Goal: Information Seeking & Learning: Learn about a topic

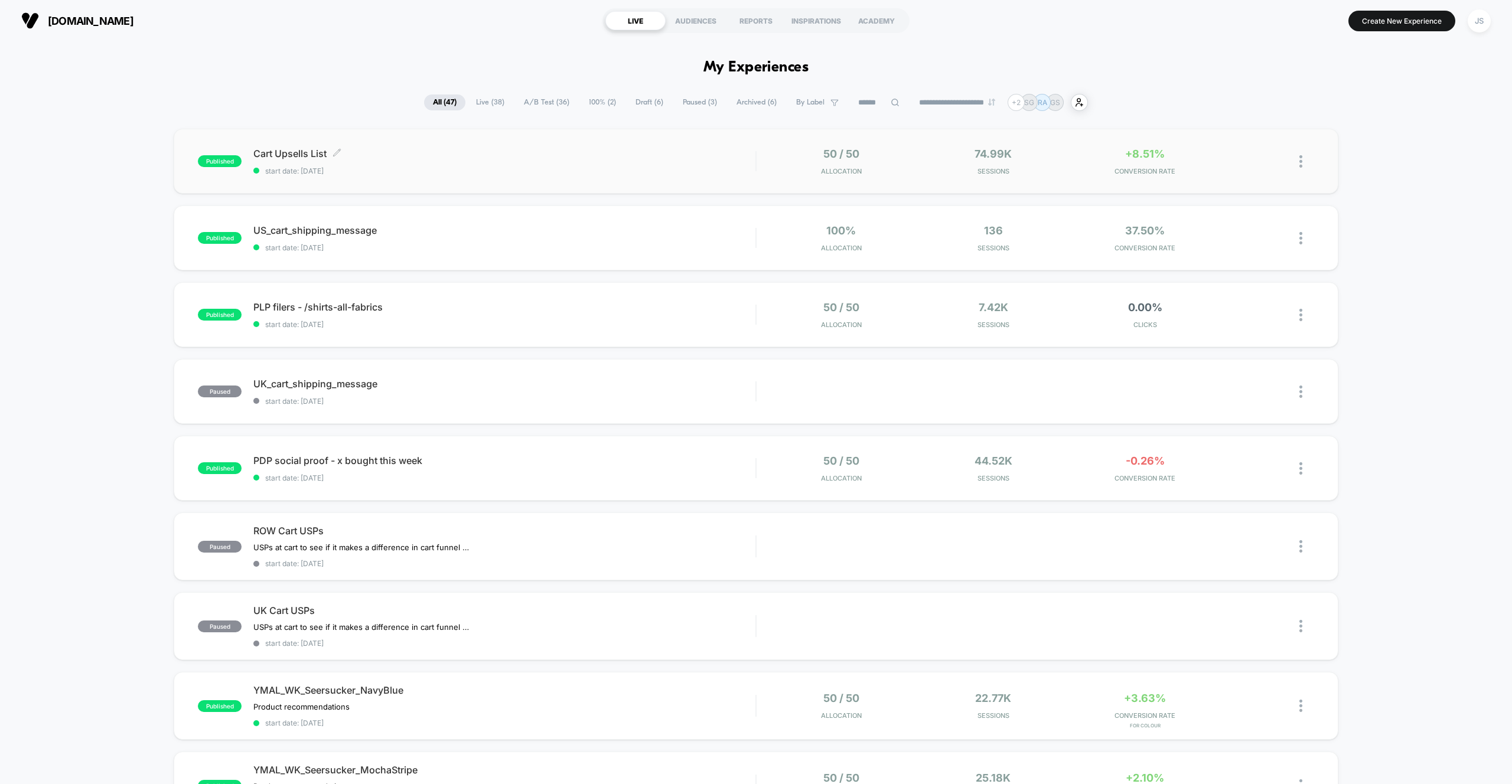
click at [554, 165] on div "Cart Upsells List Click to edit experience details Click to edit experience det…" at bounding box center [504, 161] width 502 height 27
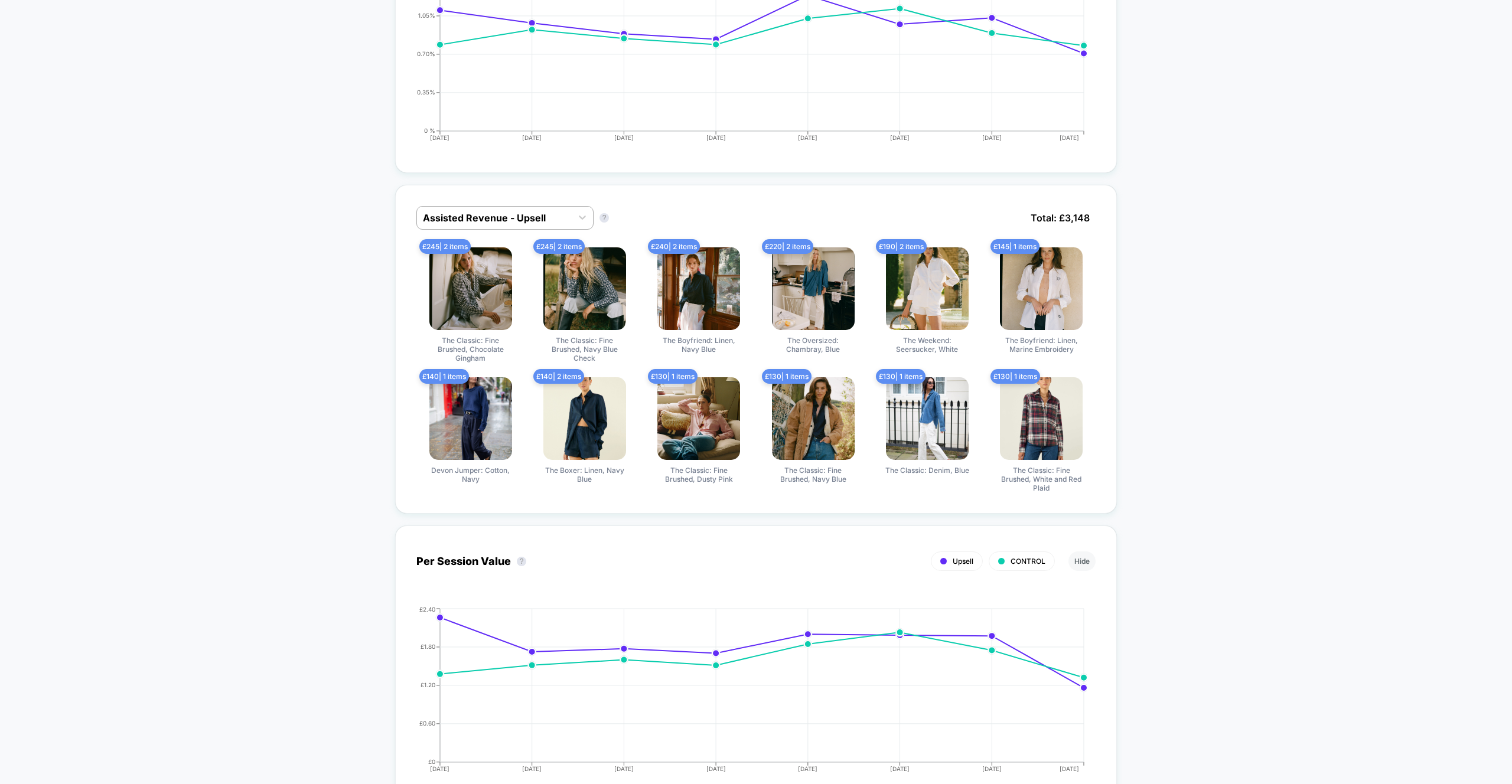
scroll to position [614, 0]
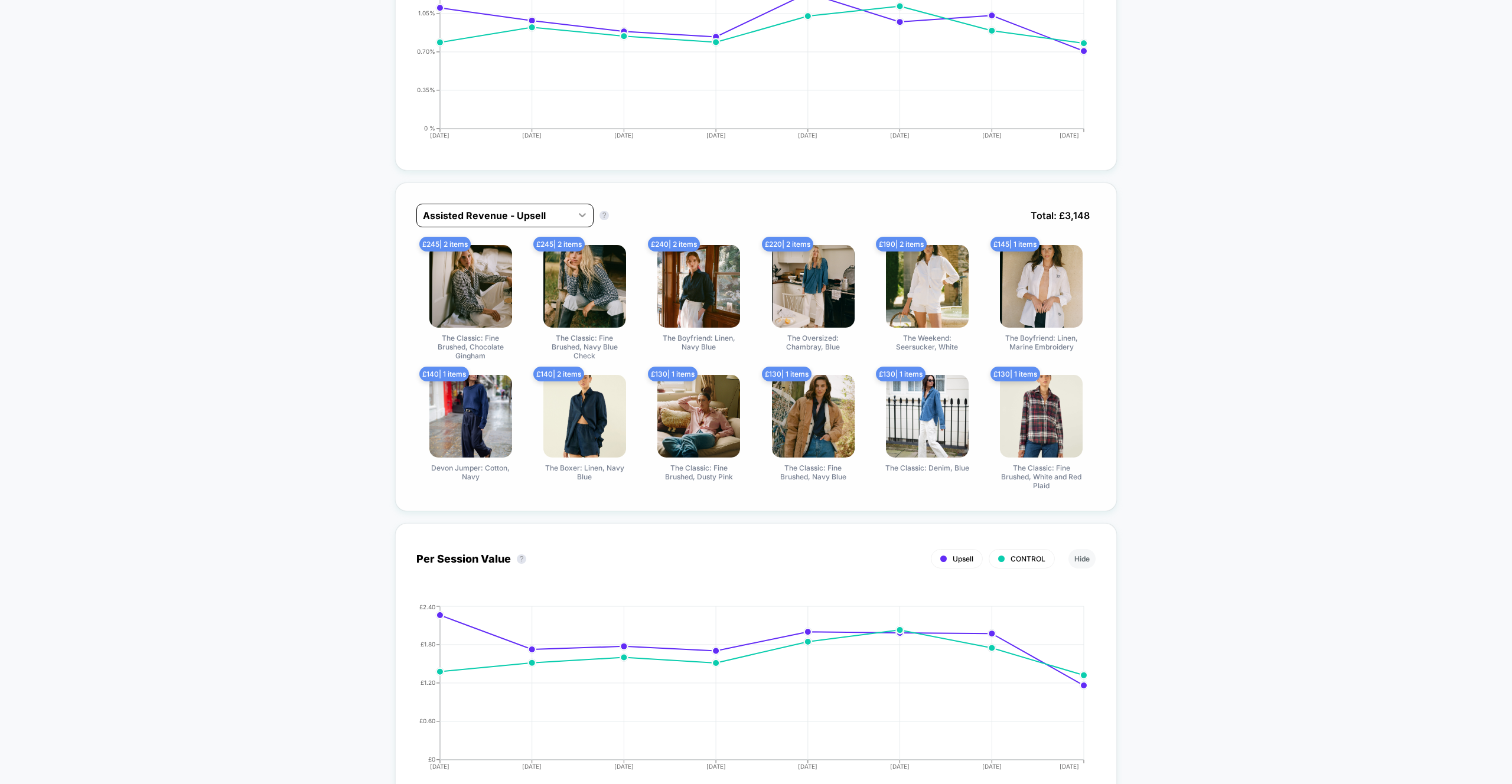
click at [580, 214] on icon at bounding box center [583, 215] width 12 height 12
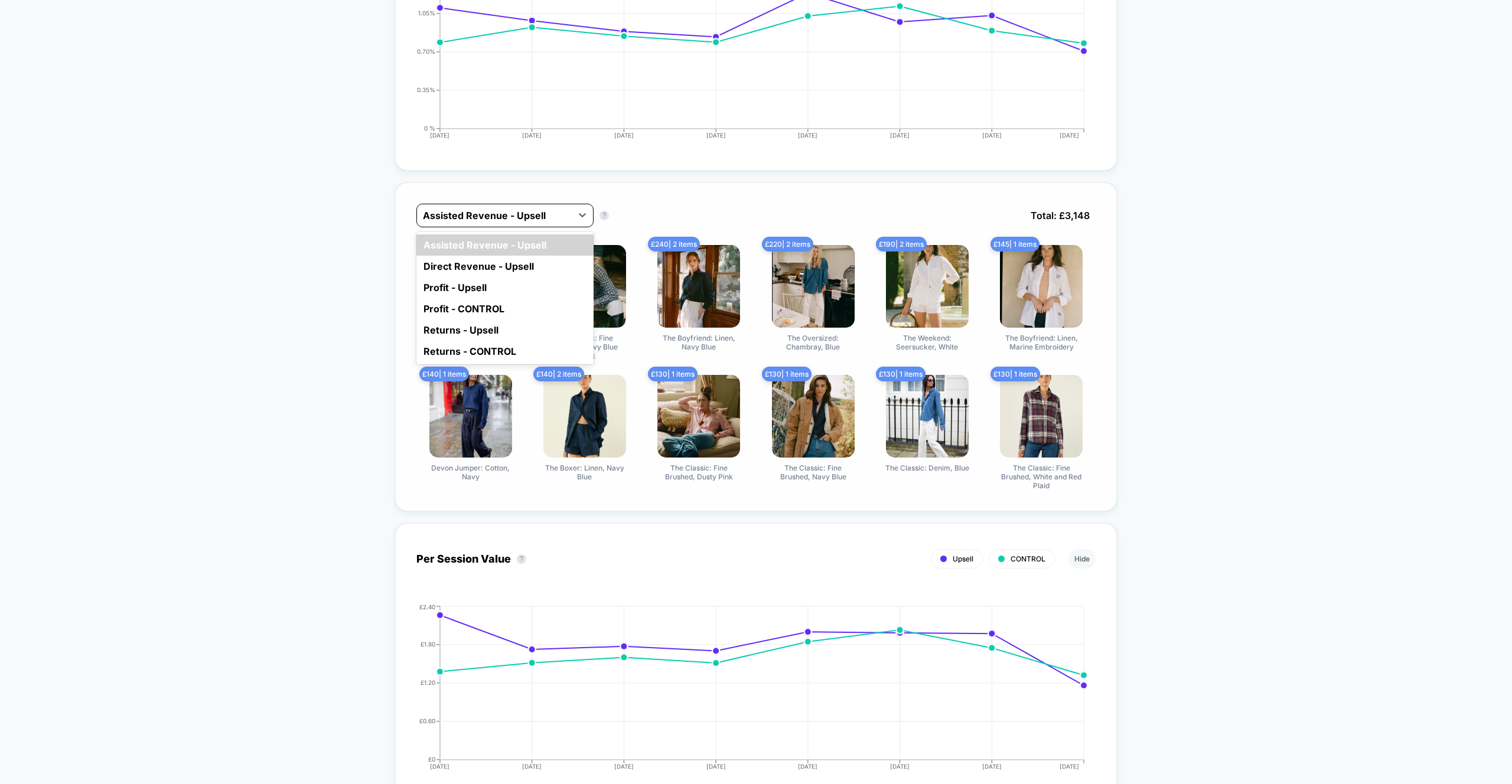
click at [558, 203] on div "Assisted Revenue - Upsell" at bounding box center [505, 215] width 177 height 23
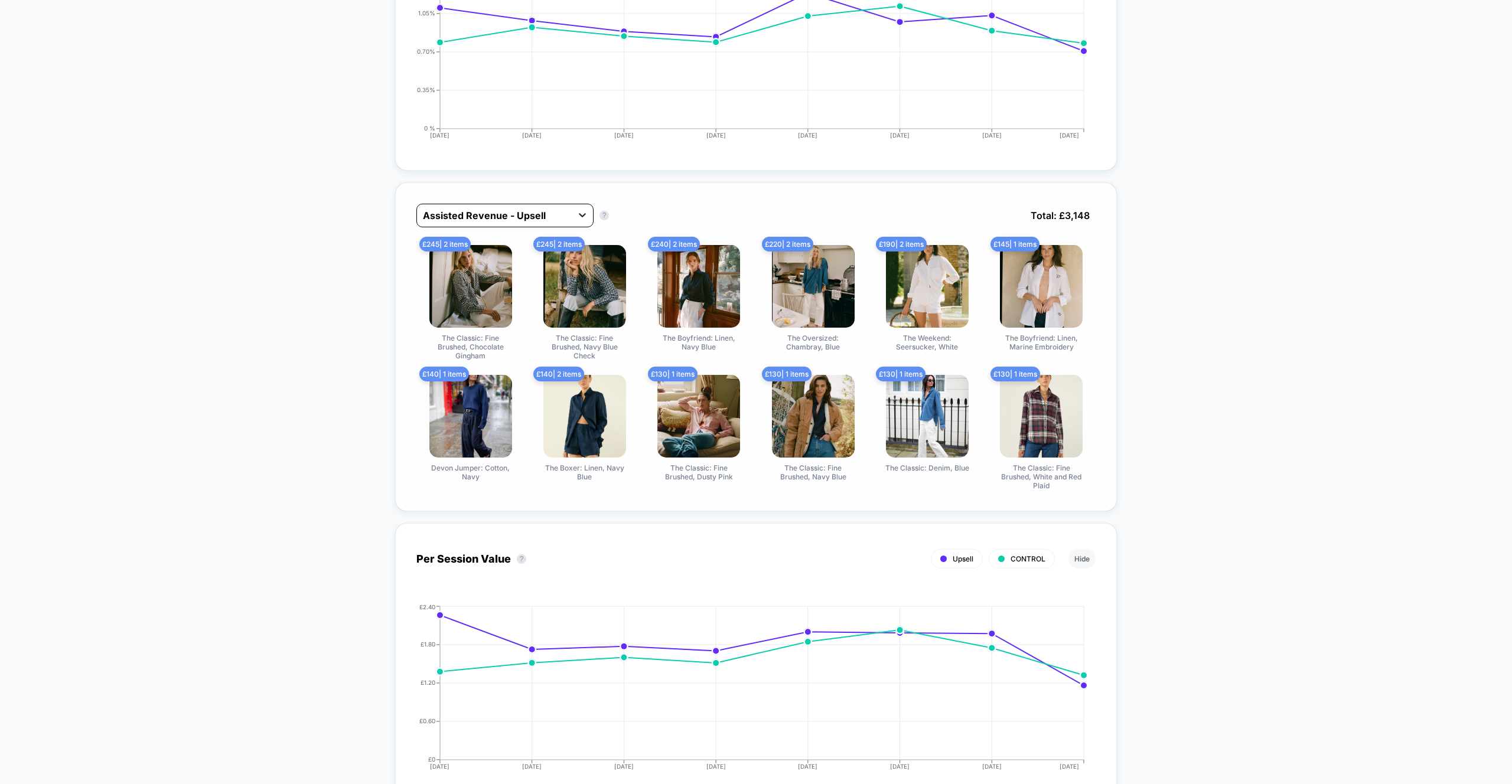
click at [575, 206] on div at bounding box center [583, 215] width 22 height 22
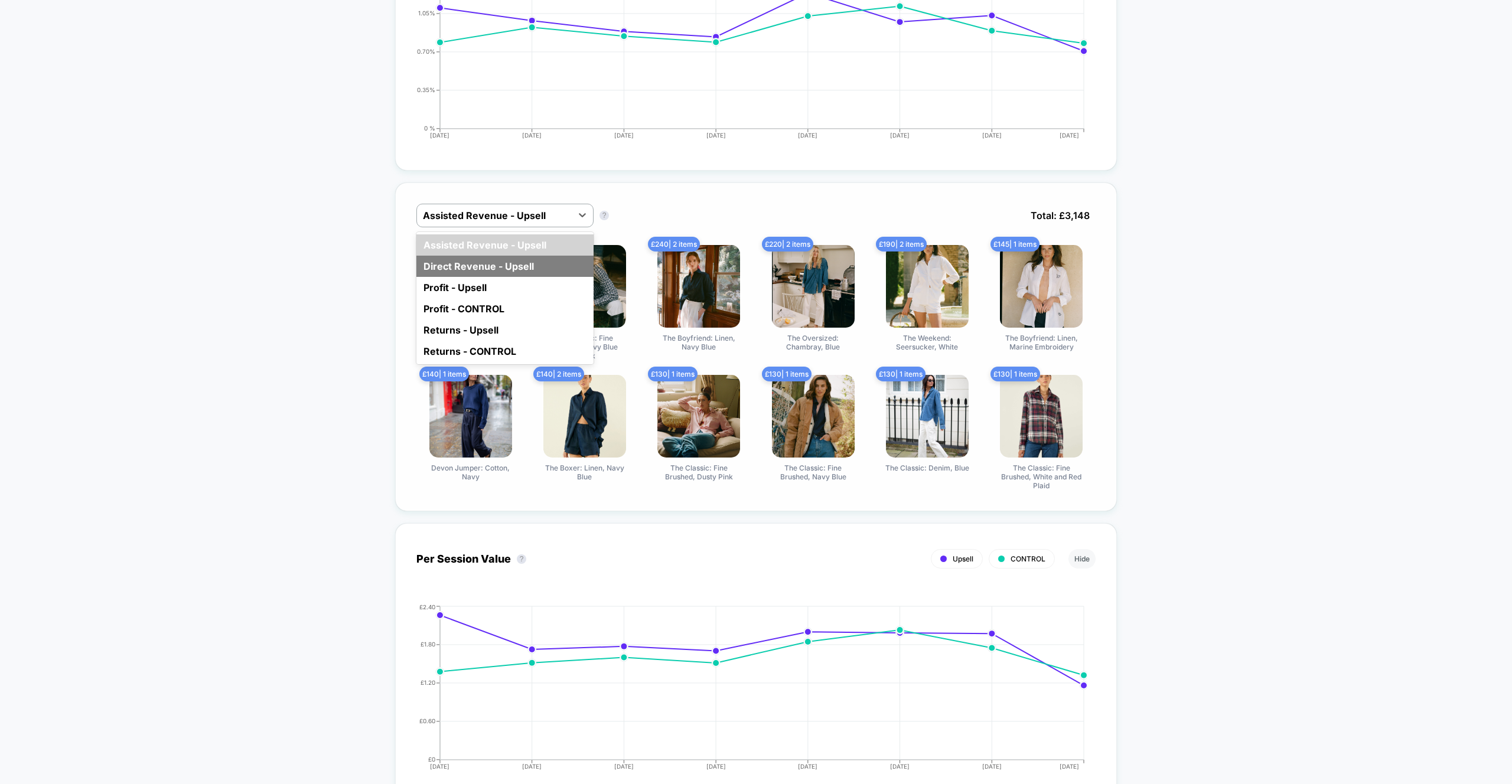
click at [534, 268] on div "Direct Revenue - Upsell" at bounding box center [505, 267] width 177 height 22
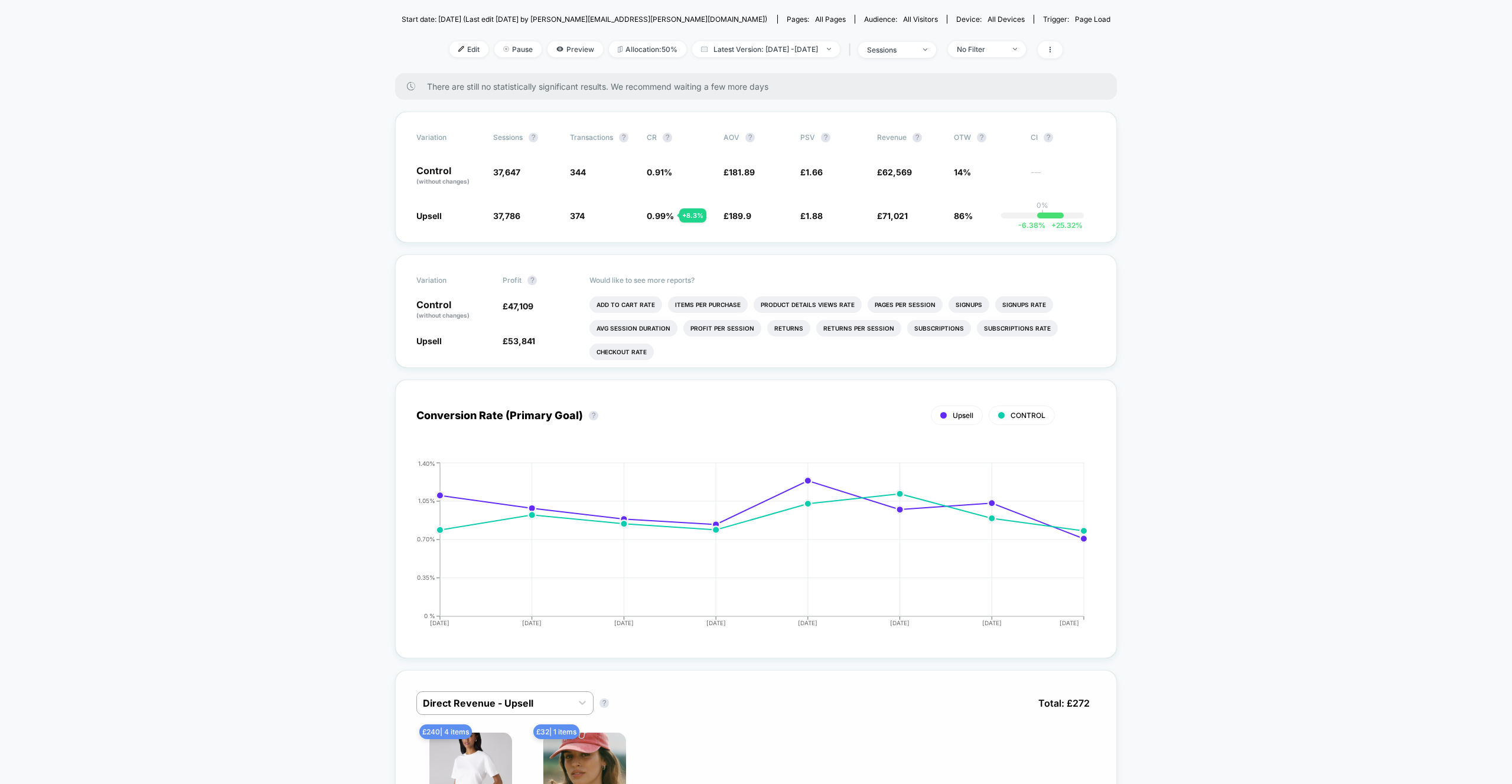
scroll to position [0, 0]
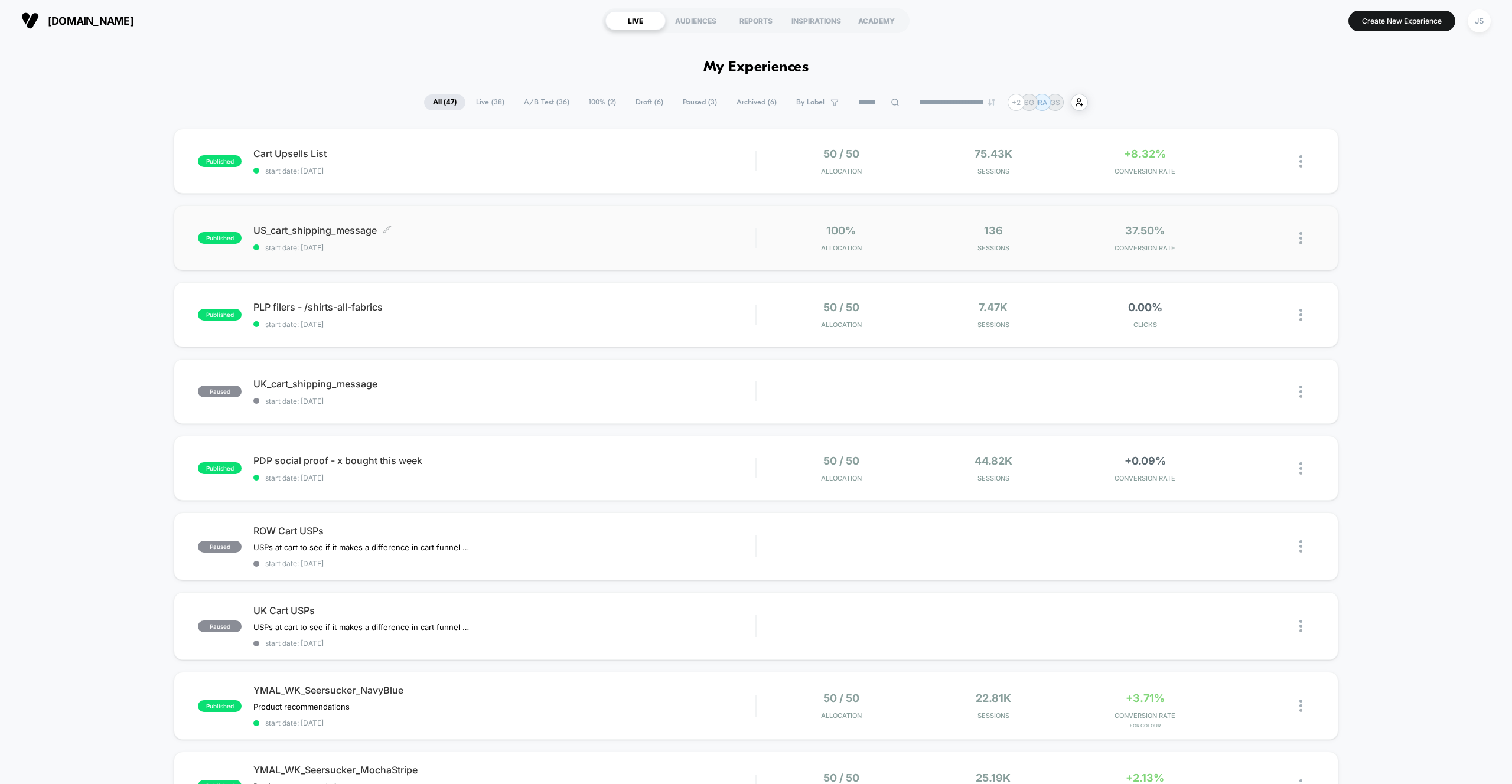
click at [331, 233] on span "US_cart_shipping_message Click to edit experience details" at bounding box center [504, 231] width 502 height 12
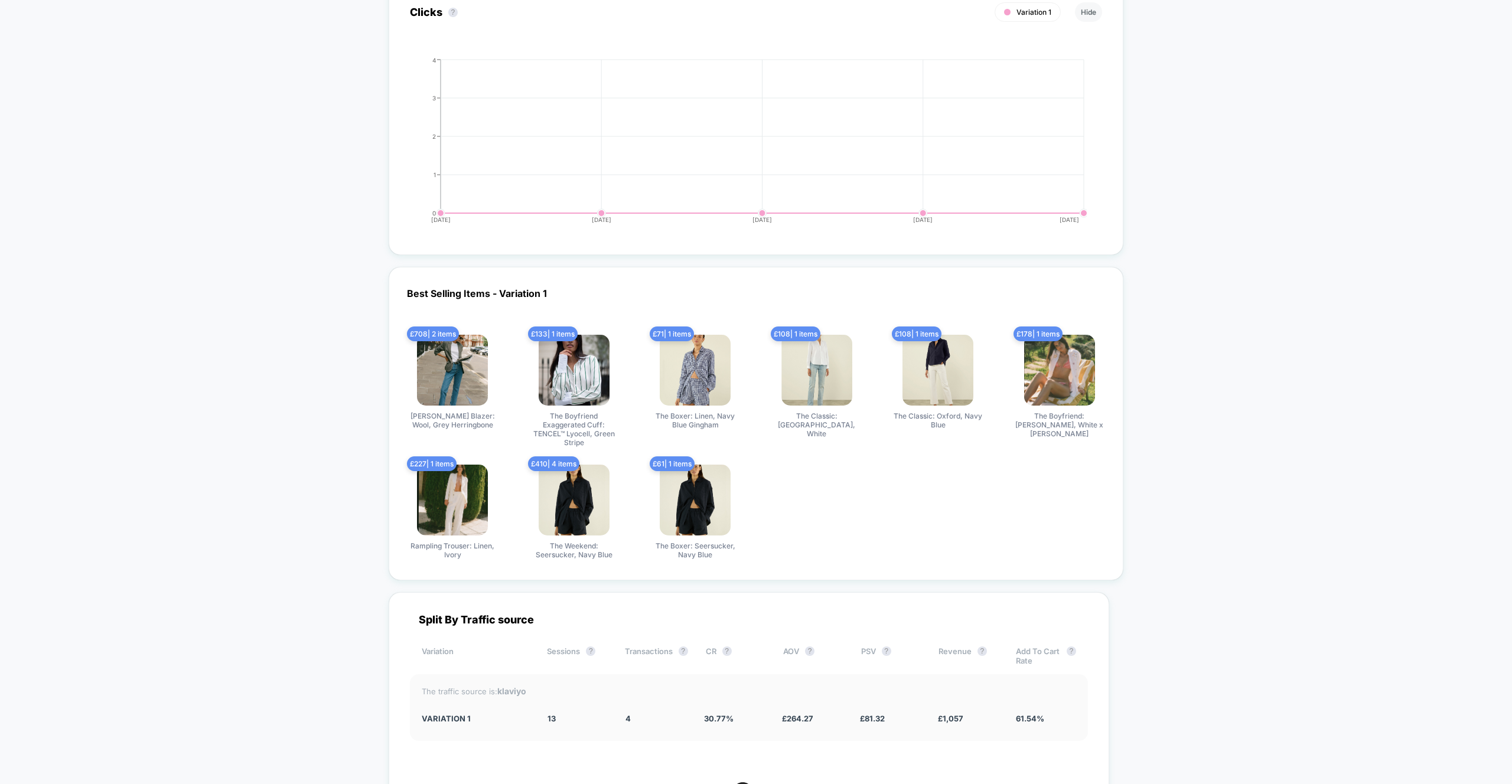
scroll to position [2403, 0]
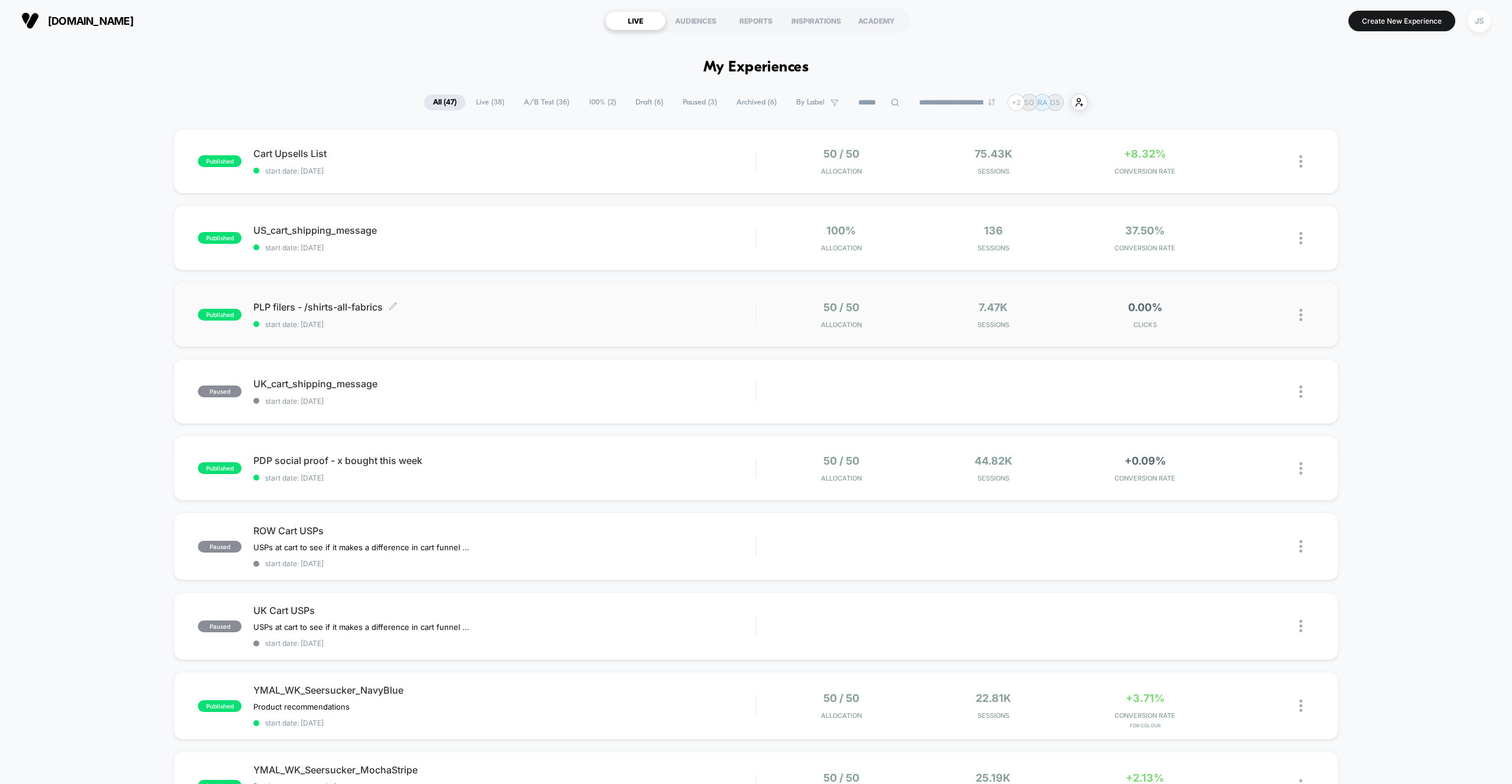
click at [464, 305] on span "PLP filers - /shirts-all-fabrics Click to edit experience details" at bounding box center [504, 307] width 502 height 12
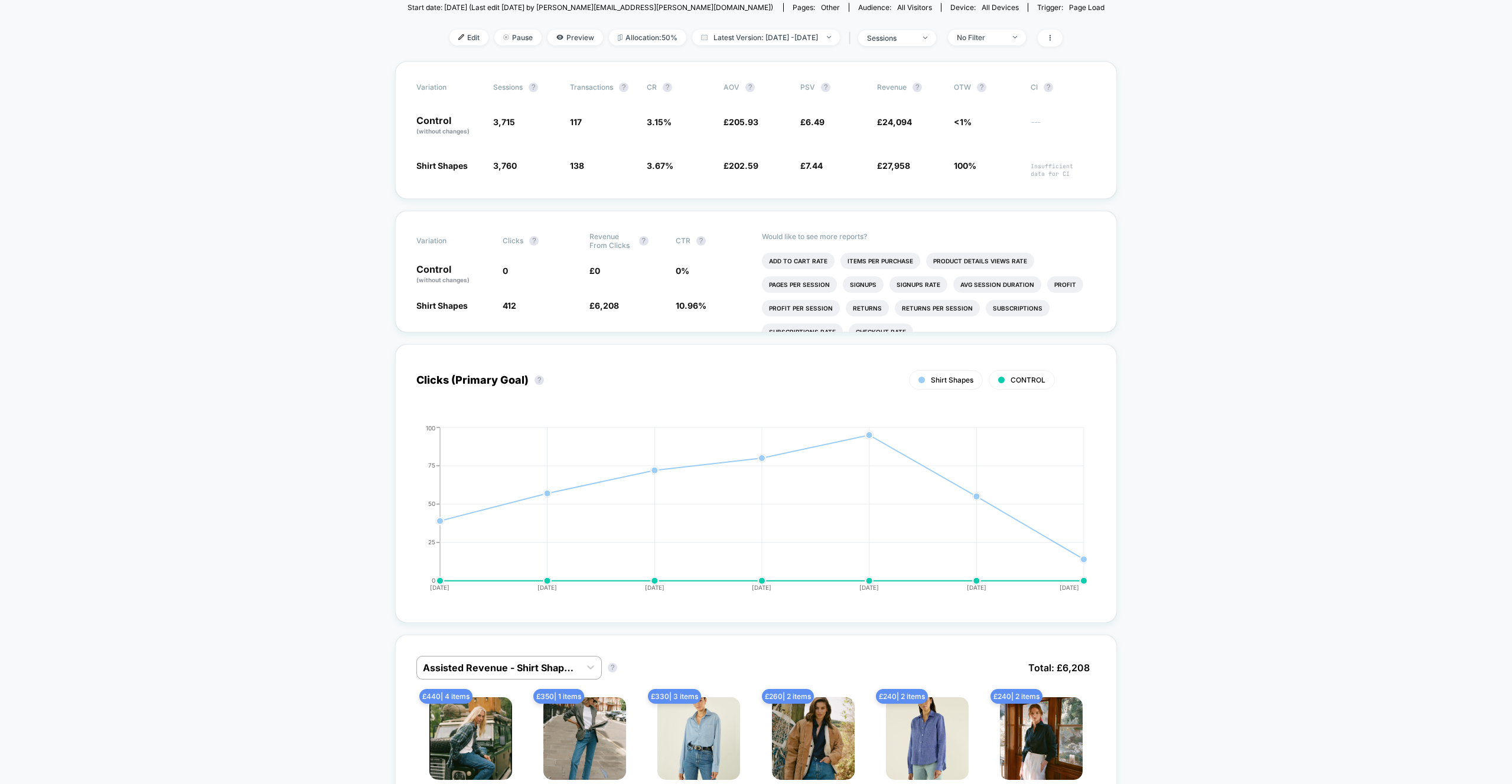
scroll to position [160, 0]
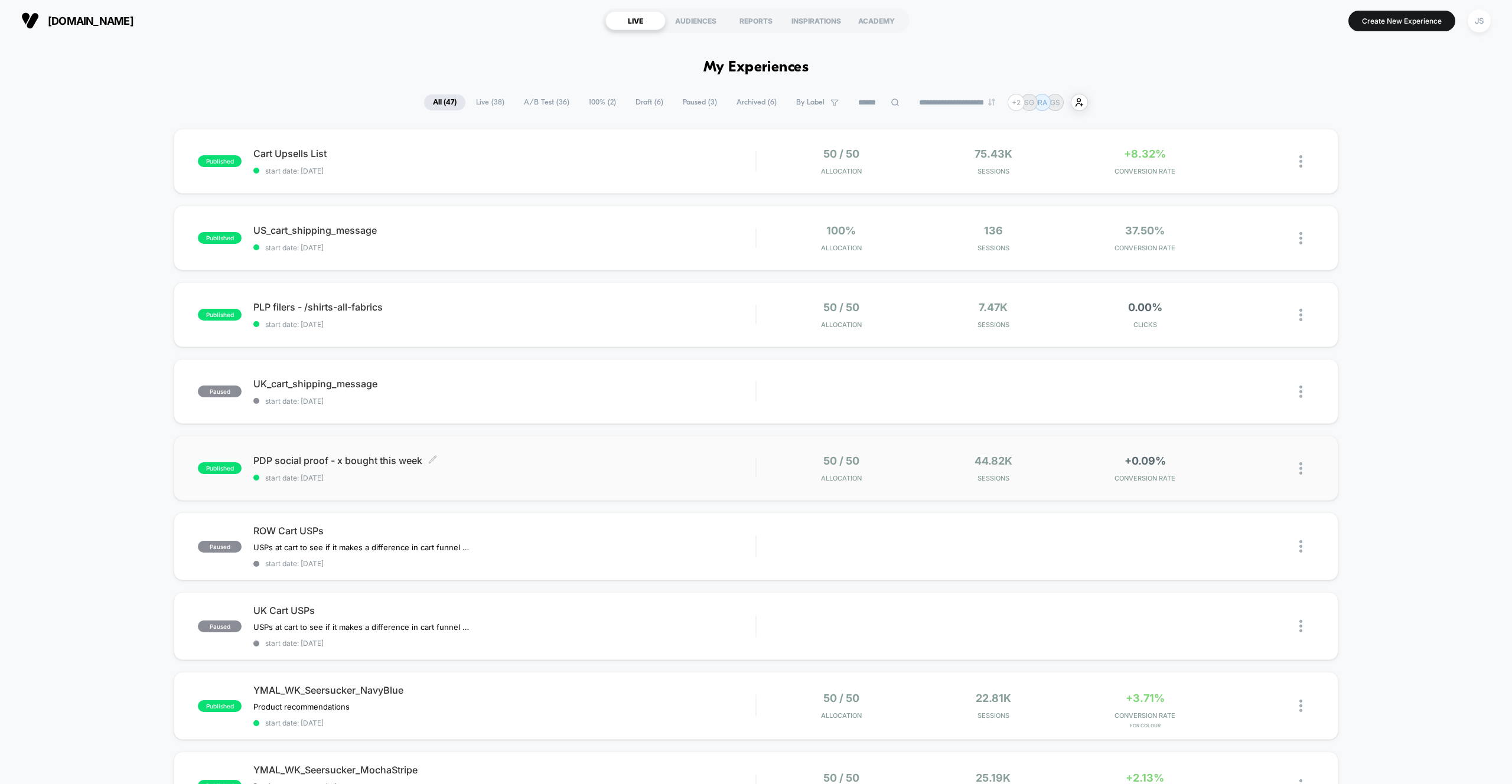
click at [433, 470] on div "PDP social proof - x bought this week Click to edit experience details Click to…" at bounding box center [504, 468] width 502 height 27
